Goal: Transaction & Acquisition: Purchase product/service

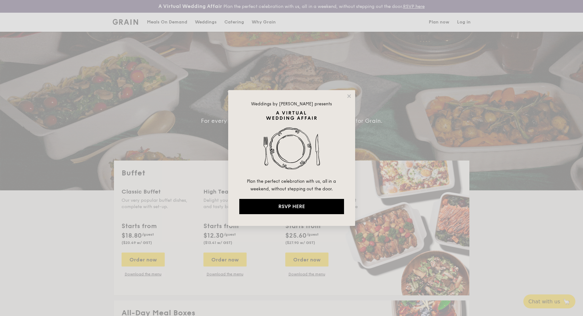
select select
click at [347, 97] on icon at bounding box center [348, 95] width 3 height 3
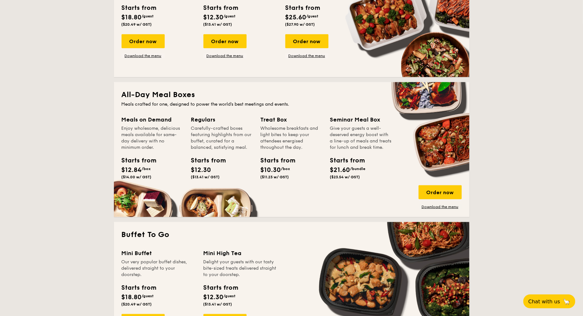
scroll to position [324, 0]
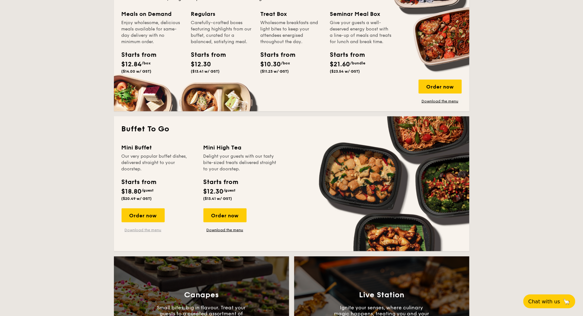
click at [146, 230] on link "Download the menu" at bounding box center [143, 229] width 43 height 5
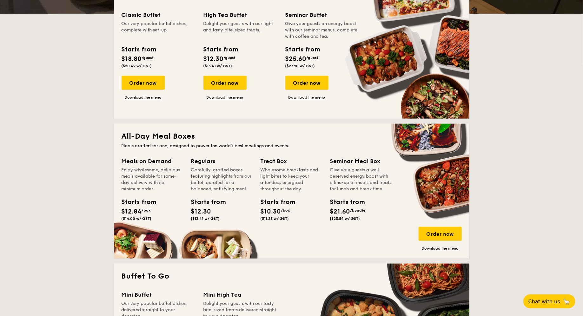
scroll to position [0, 0]
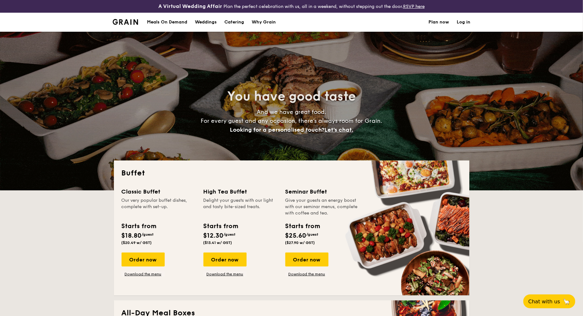
click at [166, 26] on div "Meals On Demand" at bounding box center [167, 22] width 40 height 19
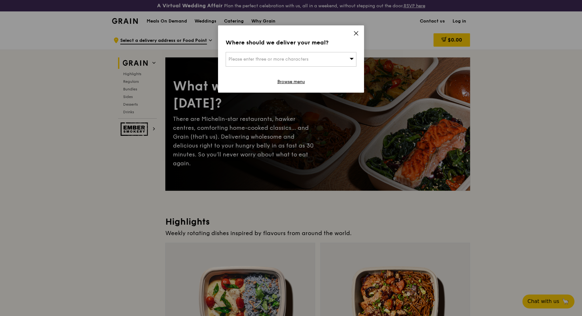
click at [339, 55] on div "Please enter three or more characters" at bounding box center [291, 59] width 131 height 15
click at [353, 35] on icon at bounding box center [356, 33] width 6 height 6
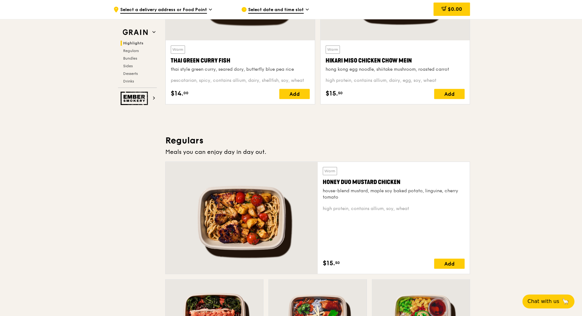
scroll to position [321, 0]
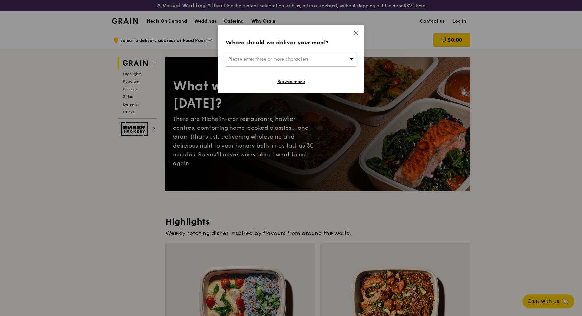
click at [356, 32] on icon at bounding box center [356, 33] width 6 height 6
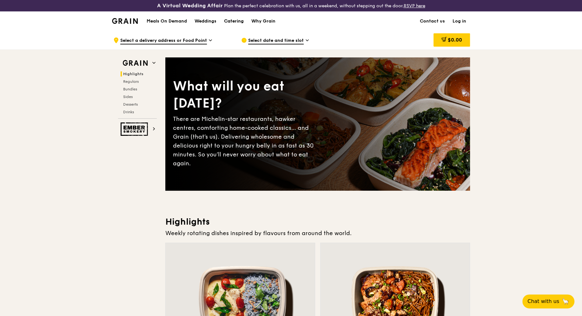
click at [232, 19] on div "Catering" at bounding box center [234, 21] width 20 height 19
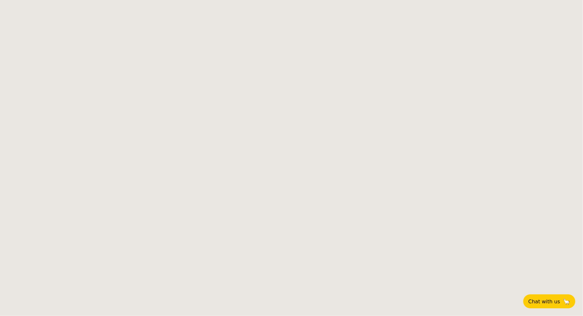
select select
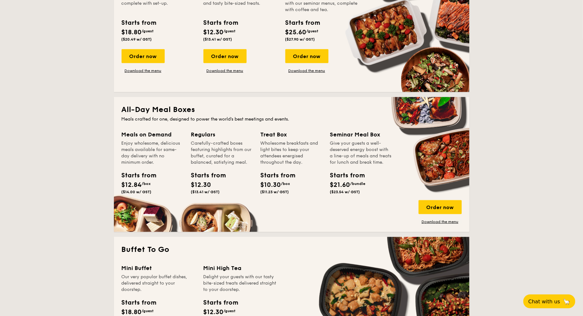
scroll to position [205, 0]
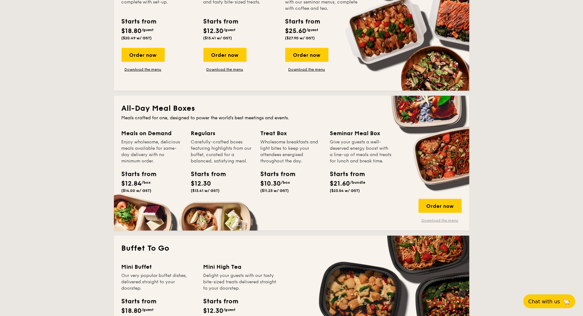
click at [436, 221] on link "Download the menu" at bounding box center [440, 220] width 43 height 5
click at [448, 206] on div "Order now" at bounding box center [440, 206] width 43 height 14
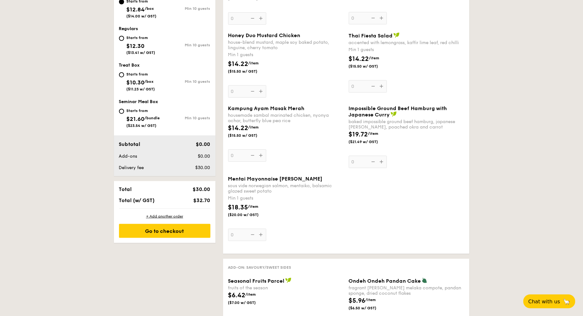
scroll to position [274, 0]
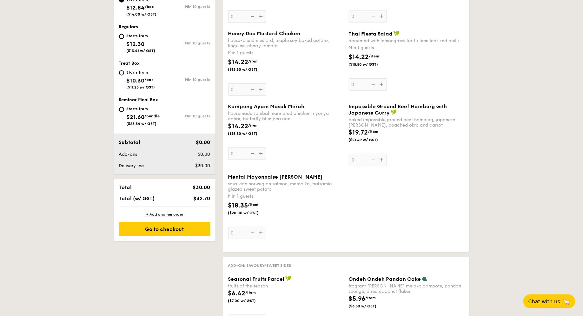
select select
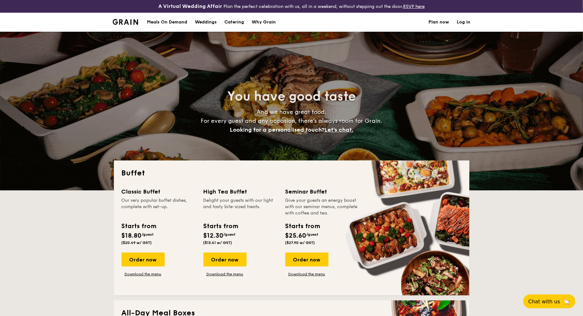
click at [170, 20] on div "Meals On Demand" at bounding box center [167, 22] width 40 height 19
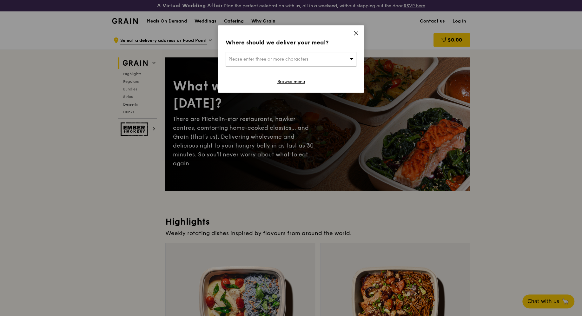
click at [356, 33] on icon at bounding box center [356, 33] width 4 height 4
